Goal: Communication & Community: Share content

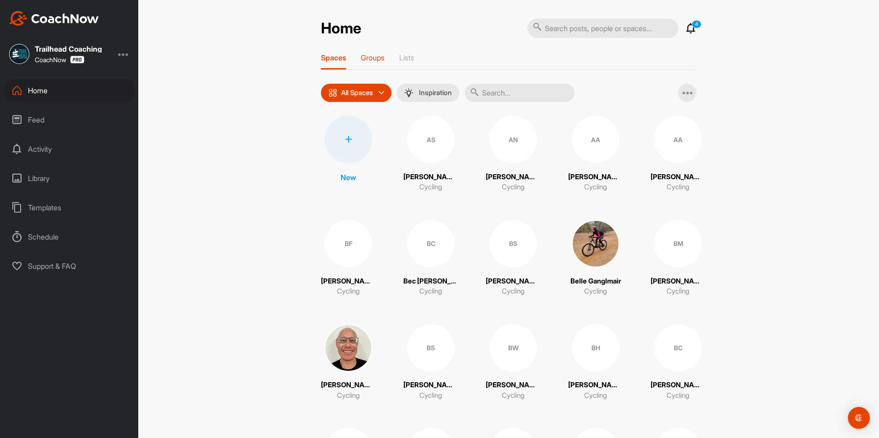
click at [368, 55] on p "Groups" at bounding box center [373, 57] width 24 height 9
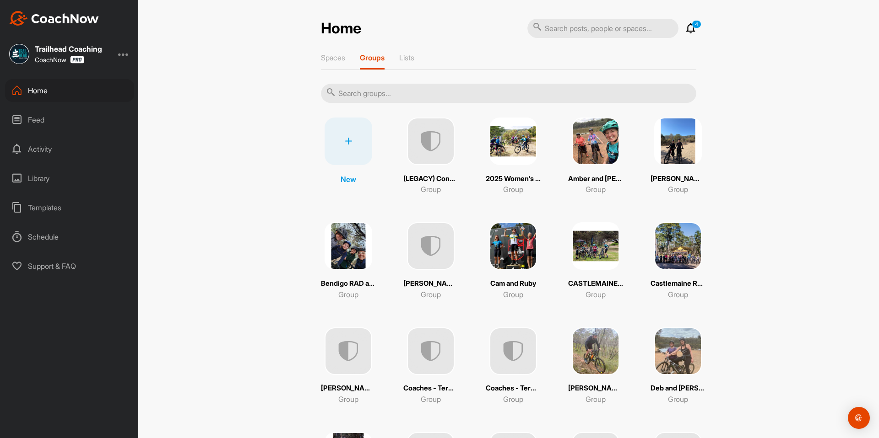
click at [364, 92] on input "text" at bounding box center [508, 93] width 375 height 19
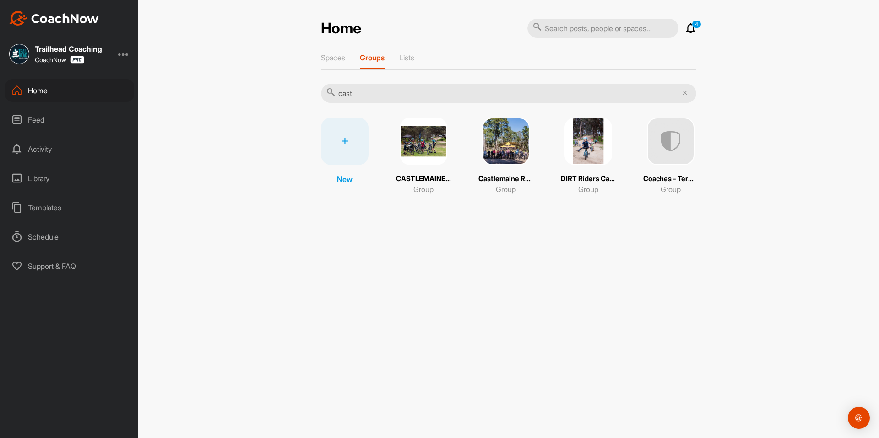
type input "castl"
click at [427, 176] on p "CASTLEMAINE FLOW and SHRED Term 3 Program" at bounding box center [423, 179] width 55 height 11
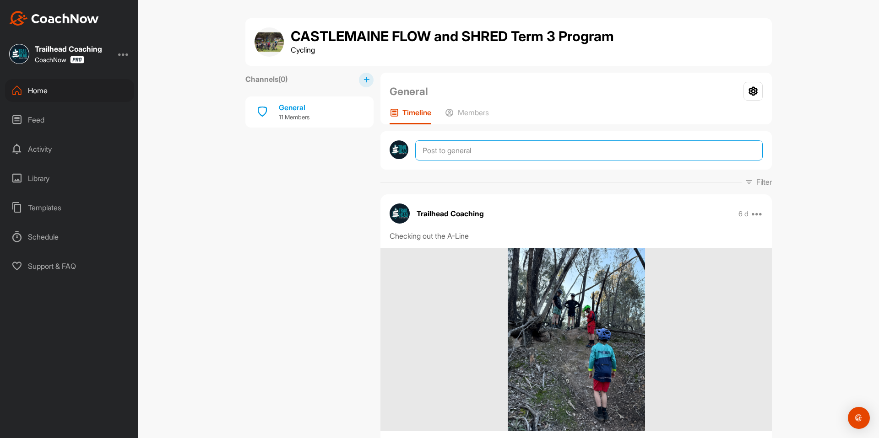
click at [428, 150] on textarea at bounding box center [588, 150] width 347 height 20
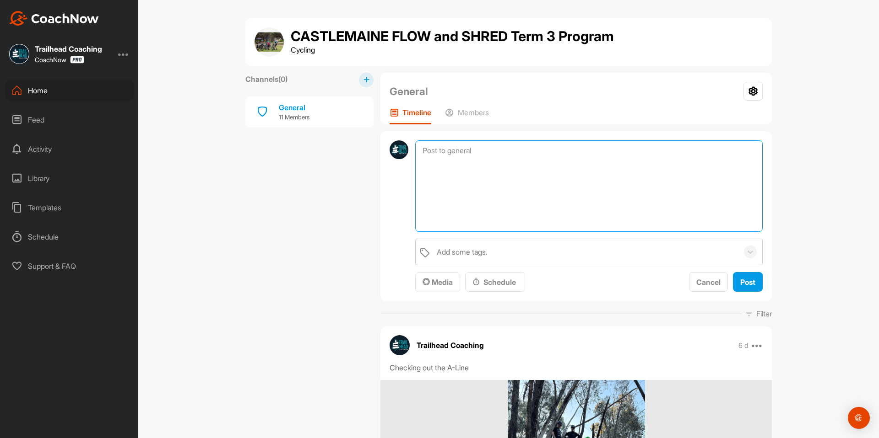
paste textarea "Good morning Castlemaine families, I’m getting in touch regarding the weather f…"
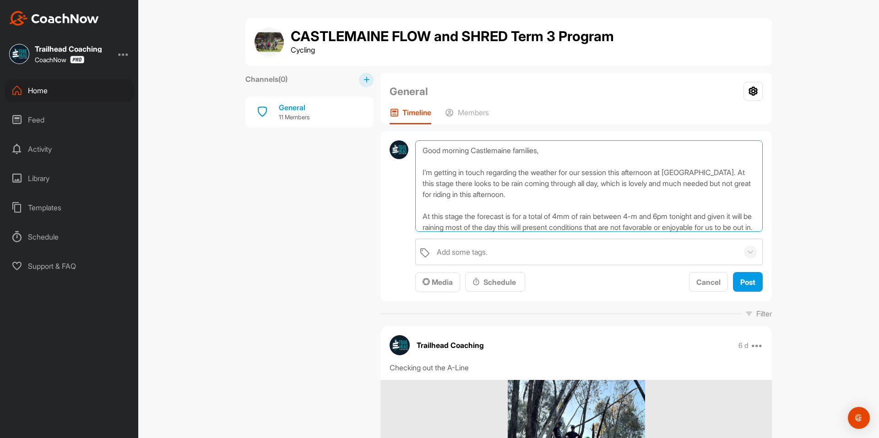
scroll to position [77, 0]
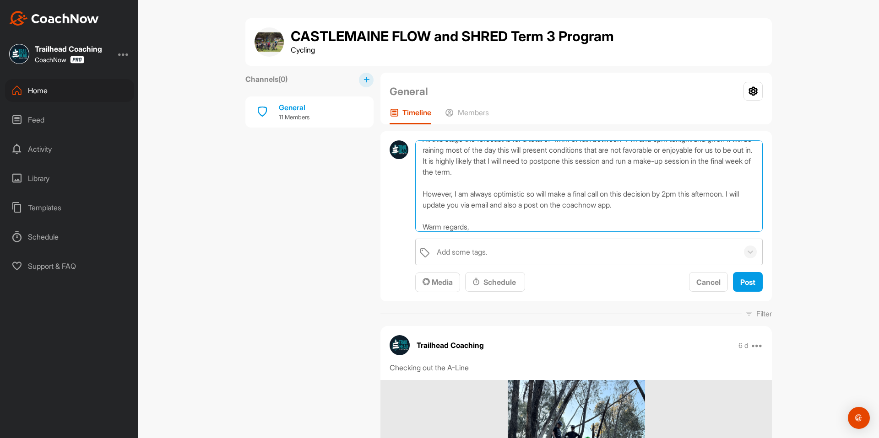
click at [562, 204] on textarea "Good morning Castlemaine families, I’m getting in touch regarding the weather f…" at bounding box center [588, 186] width 347 height 92
click at [573, 220] on textarea "Good morning Castlemaine families, I’m getting in touch regarding the weather f…" at bounding box center [588, 186] width 347 height 92
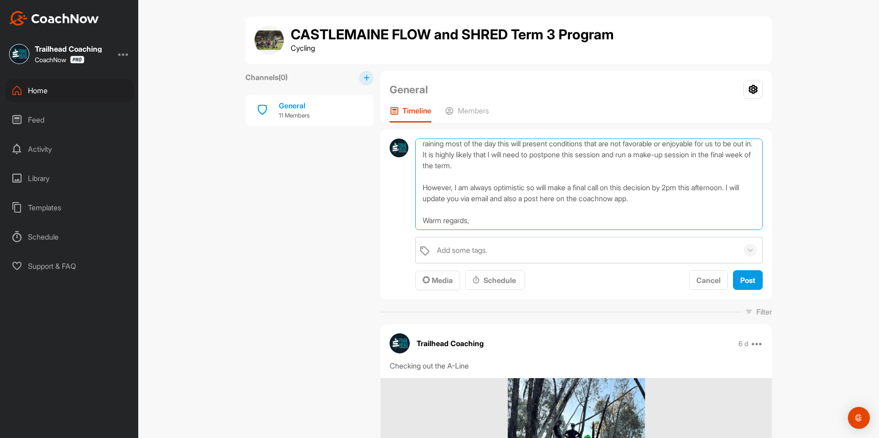
click at [526, 222] on textarea "Good morning Castlemaine families, I’m getting in touch regarding the weather f…" at bounding box center [588, 185] width 347 height 92
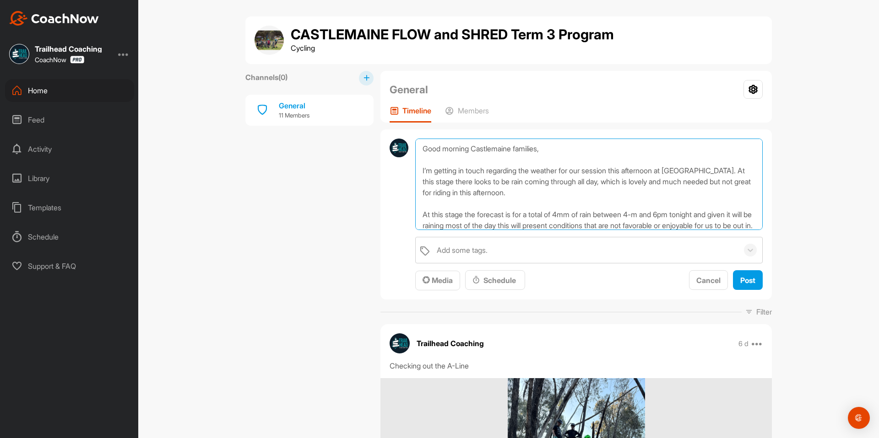
drag, startPoint x: 504, startPoint y: 223, endPoint x: 432, endPoint y: 131, distance: 116.4
click at [432, 131] on div "Good morning Castlemaine families, I’m getting in touch regarding the weather f…" at bounding box center [575, 215] width 391 height 170
type textarea "Good morning Castlemaine families, I’m getting in touch regarding the weather f…"
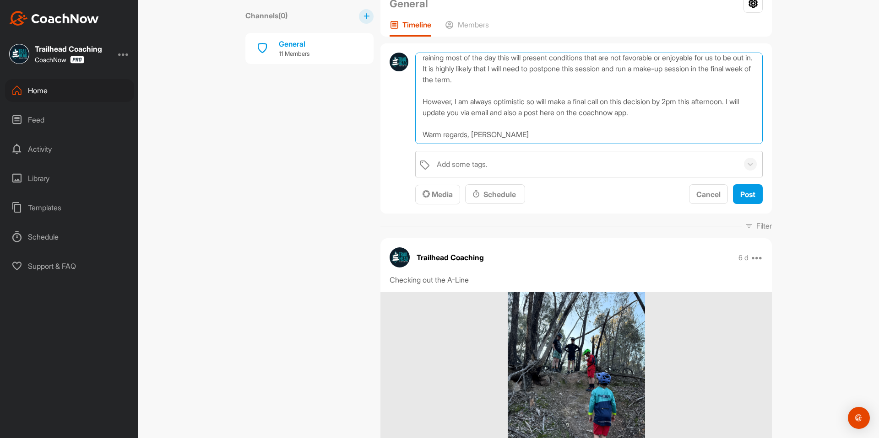
scroll to position [127, 0]
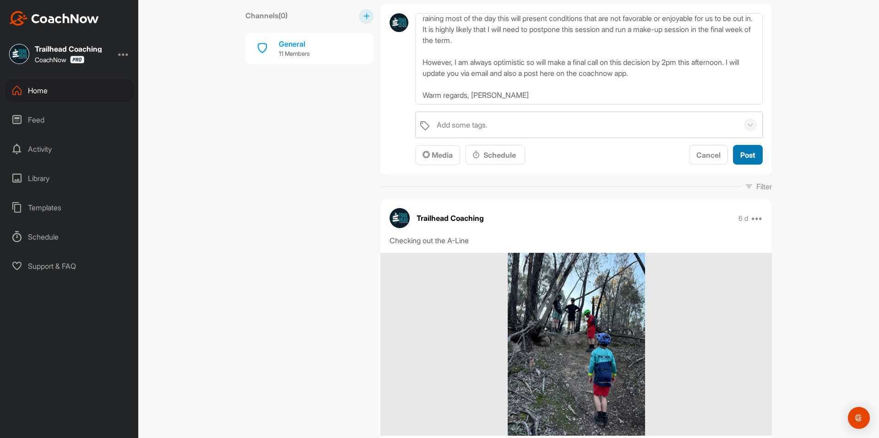
click at [743, 157] on span "Post" at bounding box center [747, 155] width 15 height 9
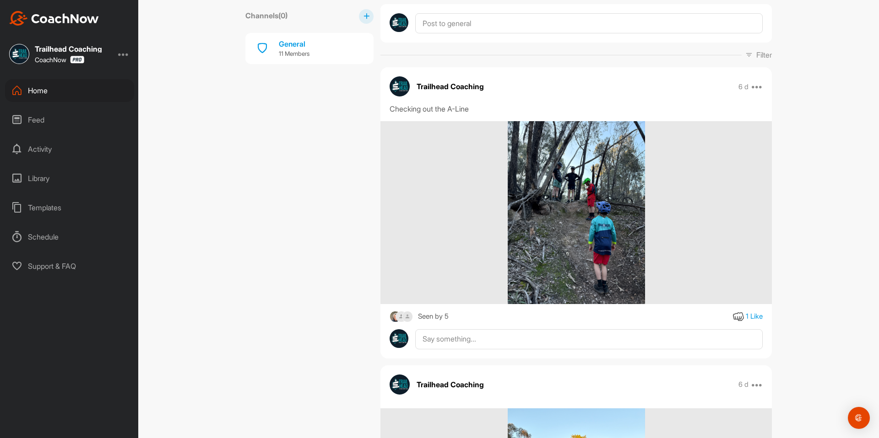
scroll to position [0, 0]
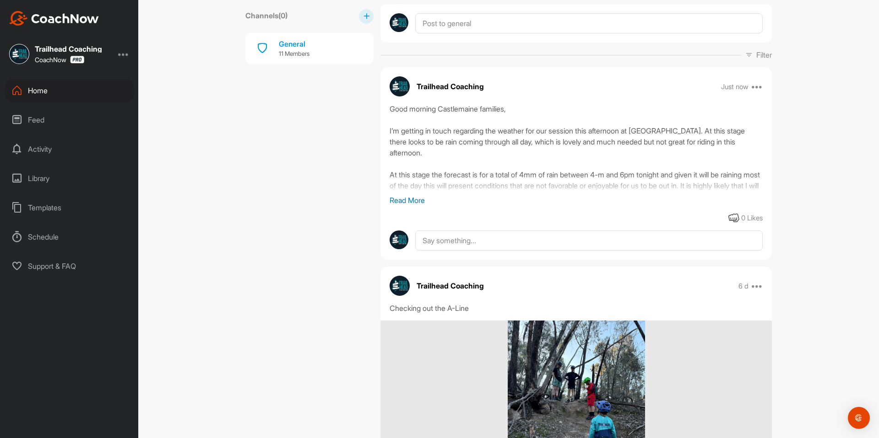
click at [413, 201] on p "Read More" at bounding box center [575, 200] width 373 height 11
